Goal: Find specific page/section: Find specific page/section

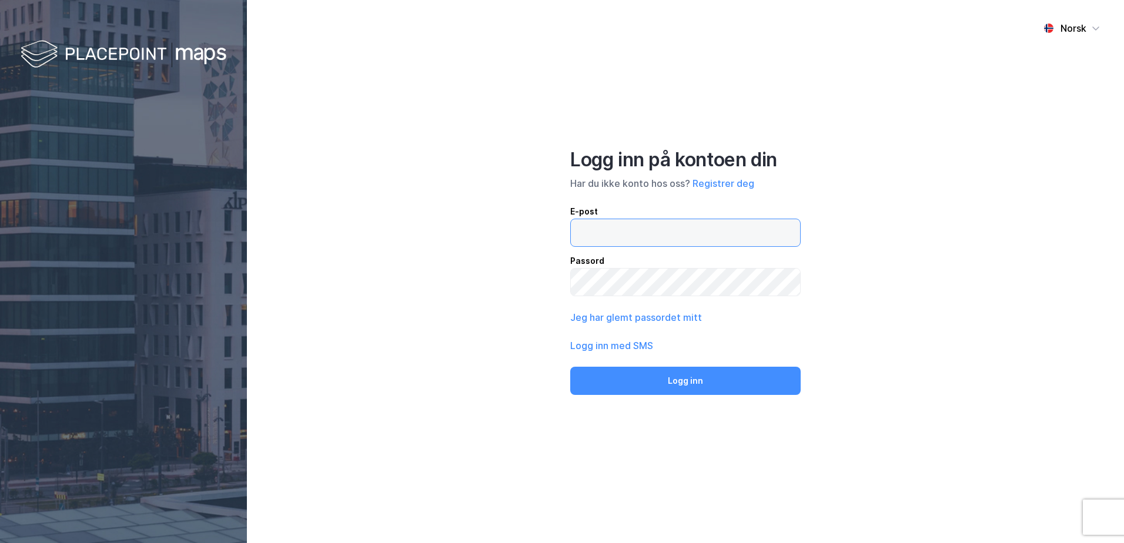
click at [628, 240] on input "email" at bounding box center [685, 232] width 229 height 27
type input "T"
type input "[EMAIL_ADDRESS][DOMAIN_NAME]"
click at [570, 367] on button "Logg inn" at bounding box center [685, 381] width 230 height 28
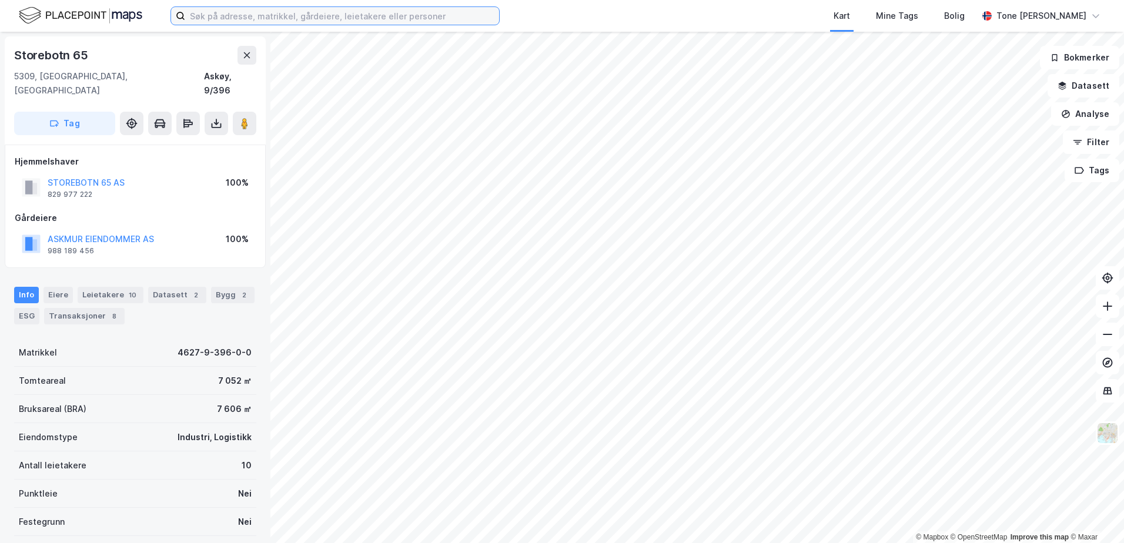
click at [281, 17] on input at bounding box center [342, 16] width 314 height 18
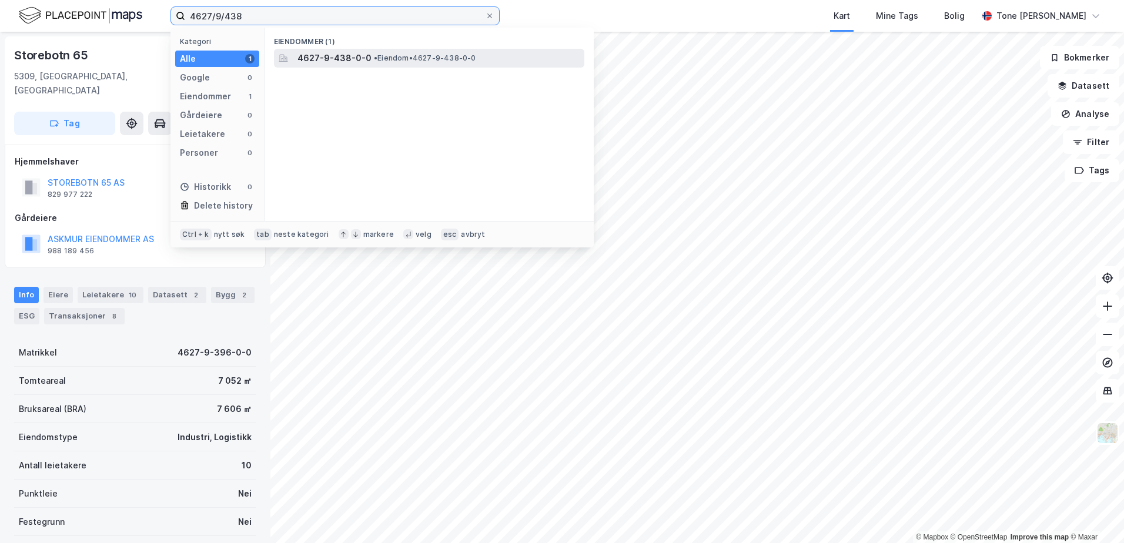
type input "4627/9/438"
click at [387, 56] on span "• Eiendom • 4627-9-438-0-0" at bounding box center [425, 57] width 102 height 9
